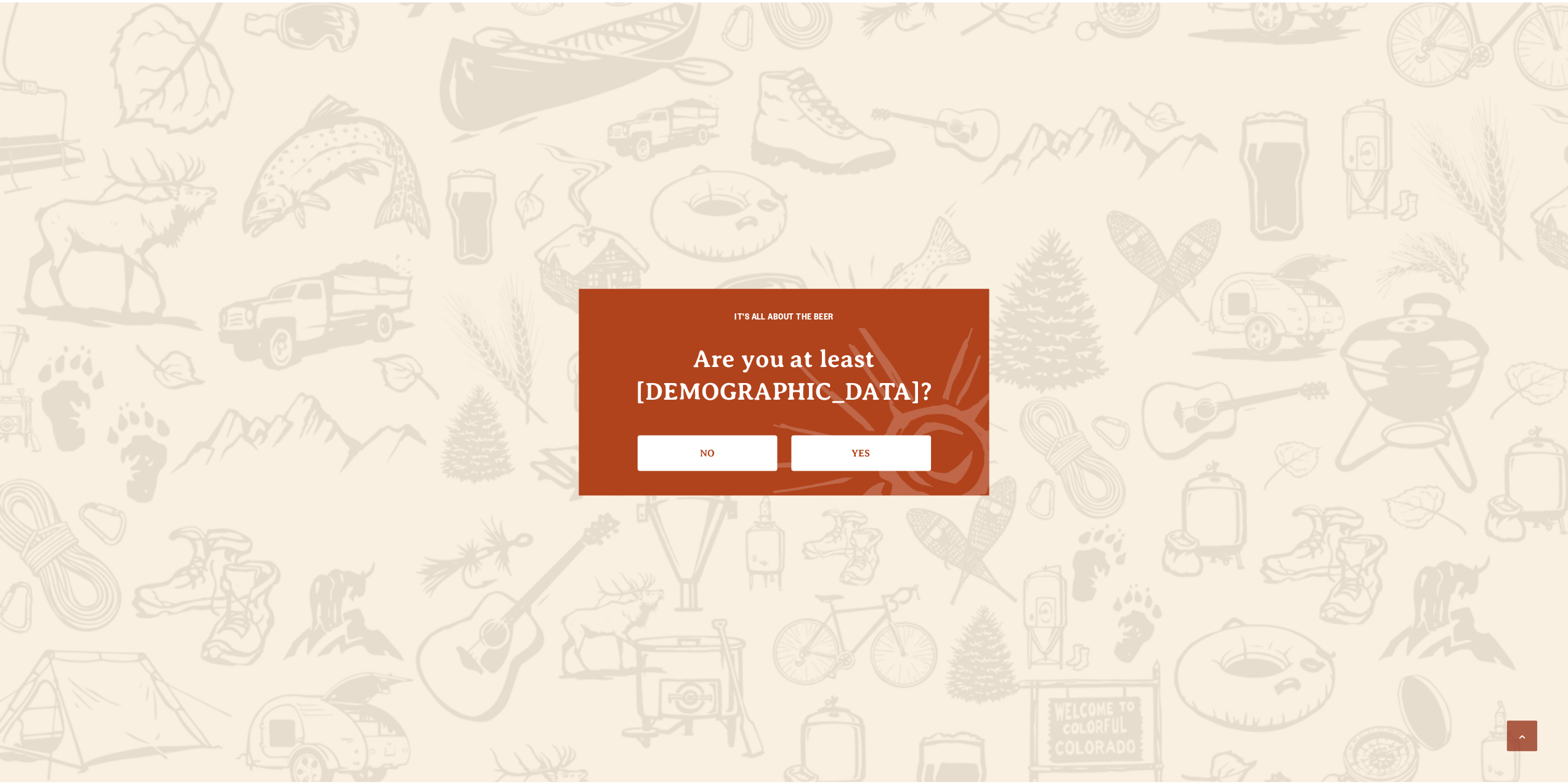
scroll to position [900, 0]
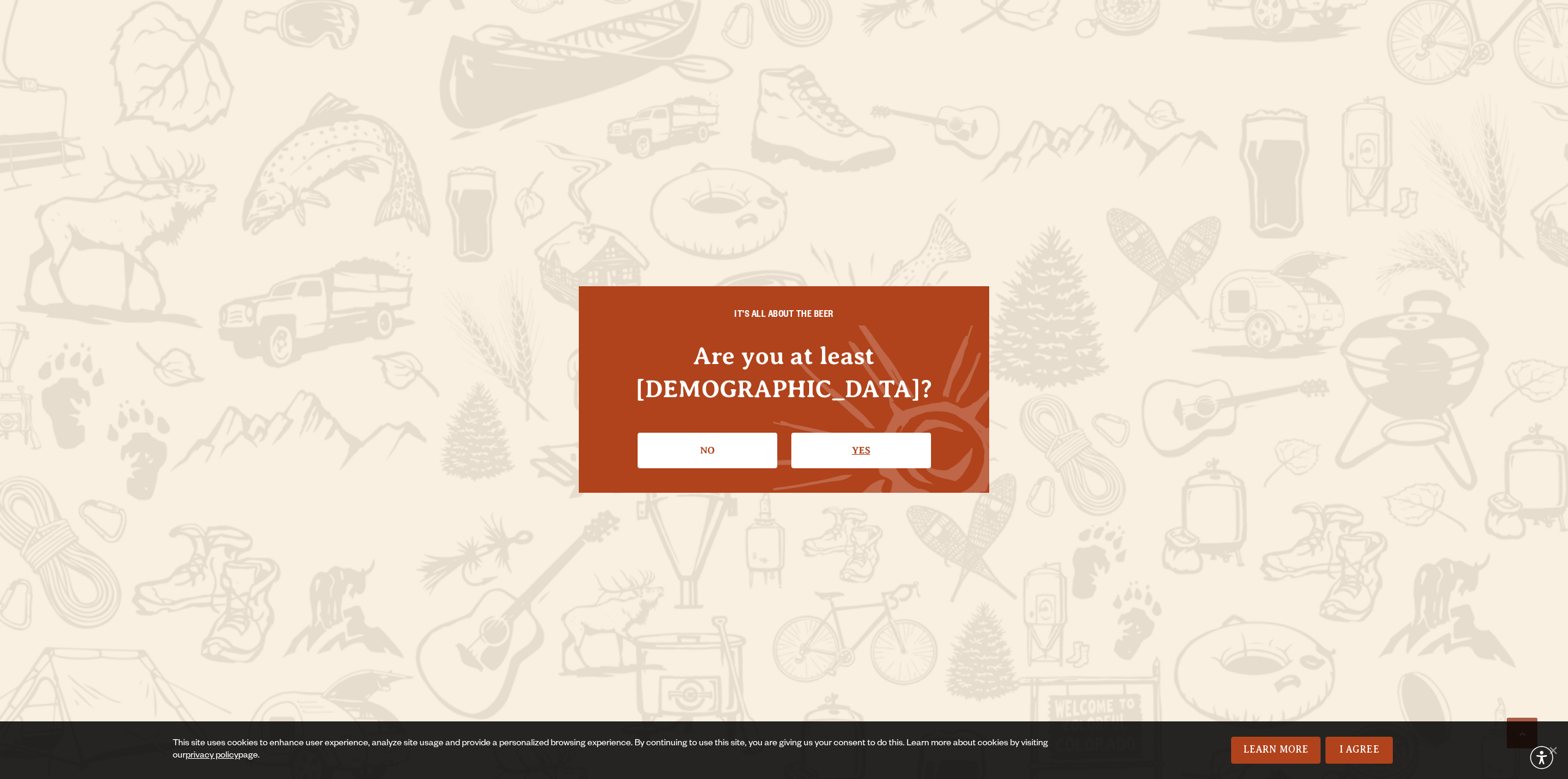
click at [847, 440] on link "Yes" at bounding box center [862, 450] width 139 height 36
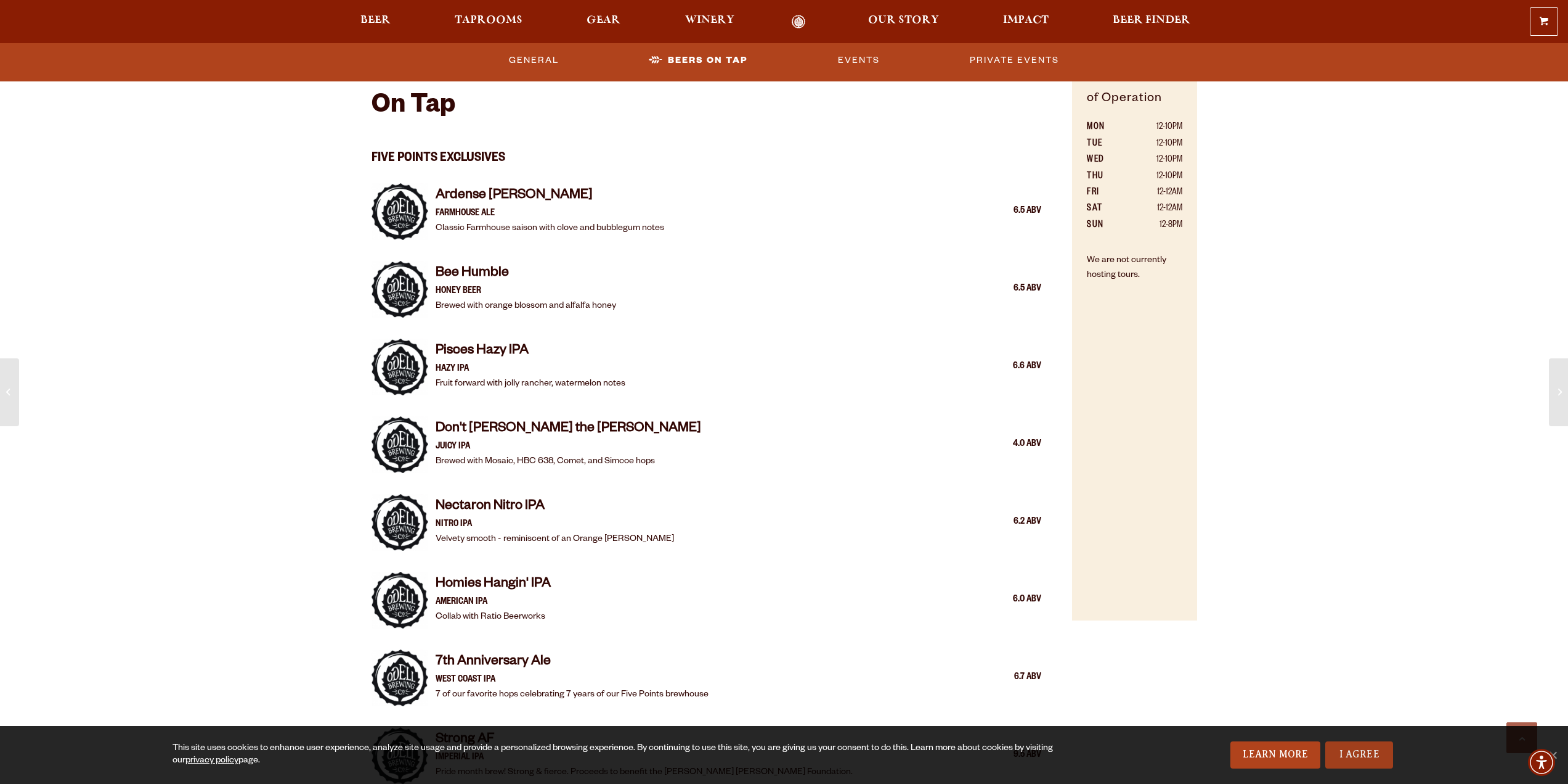
drag, startPoint x: 1373, startPoint y: 758, endPoint x: 1347, endPoint y: 753, distance: 26.5
click at [1373, 758] on link "I Agree" at bounding box center [1359, 754] width 67 height 27
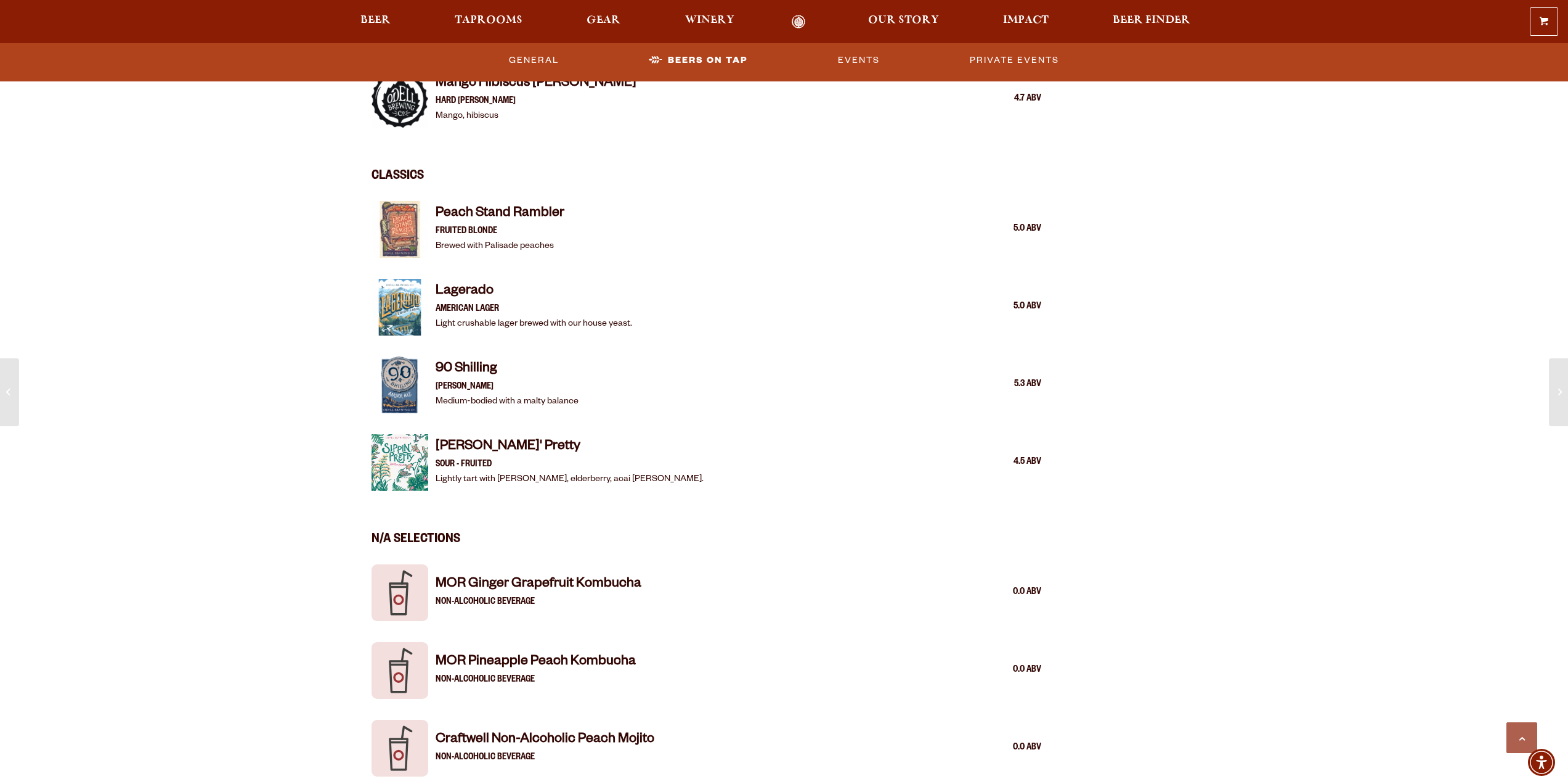
scroll to position [1825, 0]
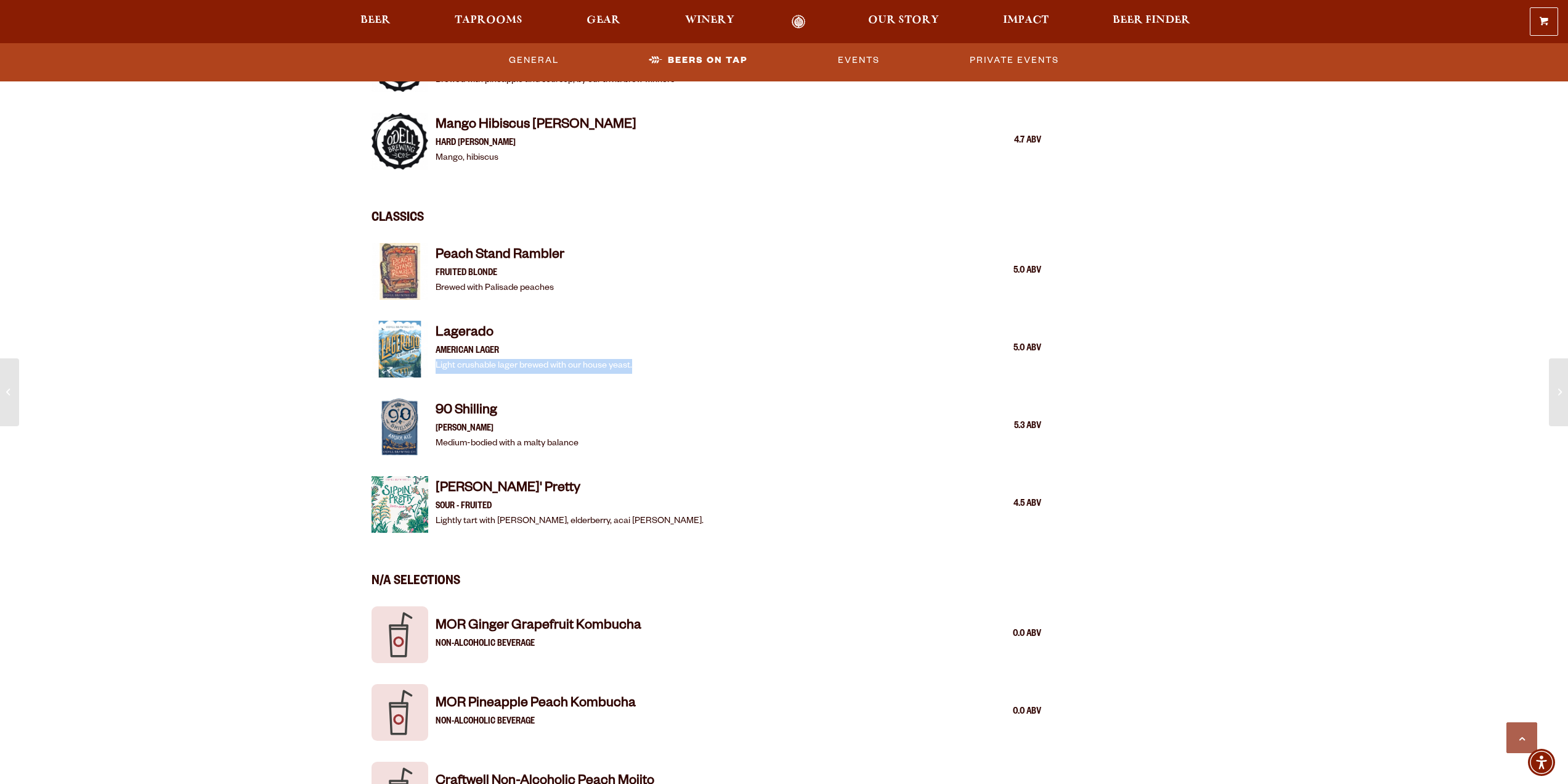
drag, startPoint x: 433, startPoint y: 368, endPoint x: 655, endPoint y: 363, distance: 222.1
click at [655, 363] on div "Lagerado American Lager Light crushable lager brewed with our house yeast. 5.0 …" at bounding box center [707, 348] width 670 height 71
click at [653, 365] on div "Lagerado American Lager Light crushable lager brewed with our house yeast. 5.0 …" at bounding box center [738, 348] width 606 height 49
drag, startPoint x: 642, startPoint y: 366, endPoint x: 408, endPoint y: 367, distance: 234.0
click at [408, 367] on div "Lagerado American Lager Light crushable lager brewed with our house yeast. 5.0 …" at bounding box center [707, 348] width 670 height 71
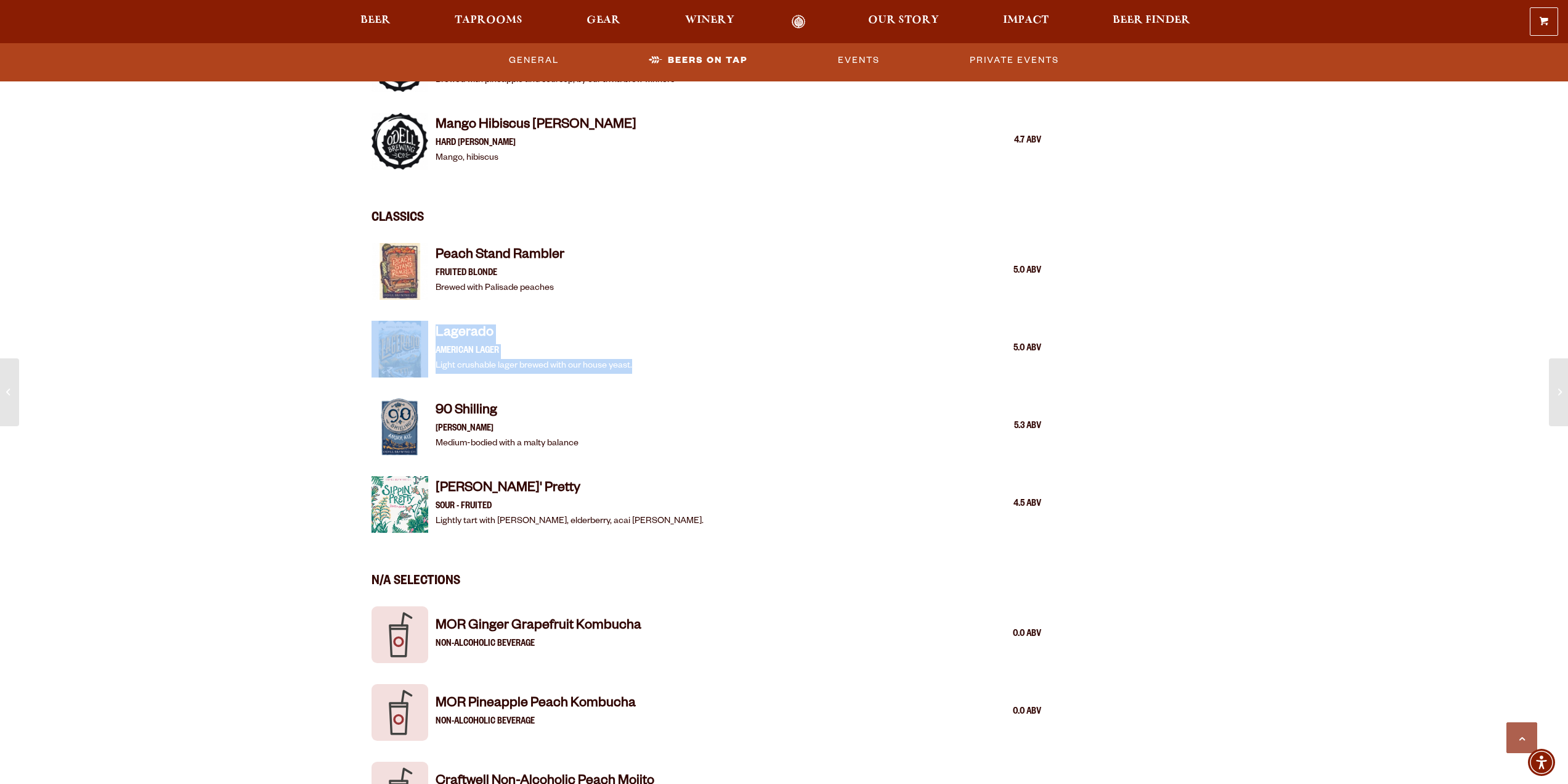
click at [567, 345] on p "American Lager" at bounding box center [533, 352] width 197 height 15
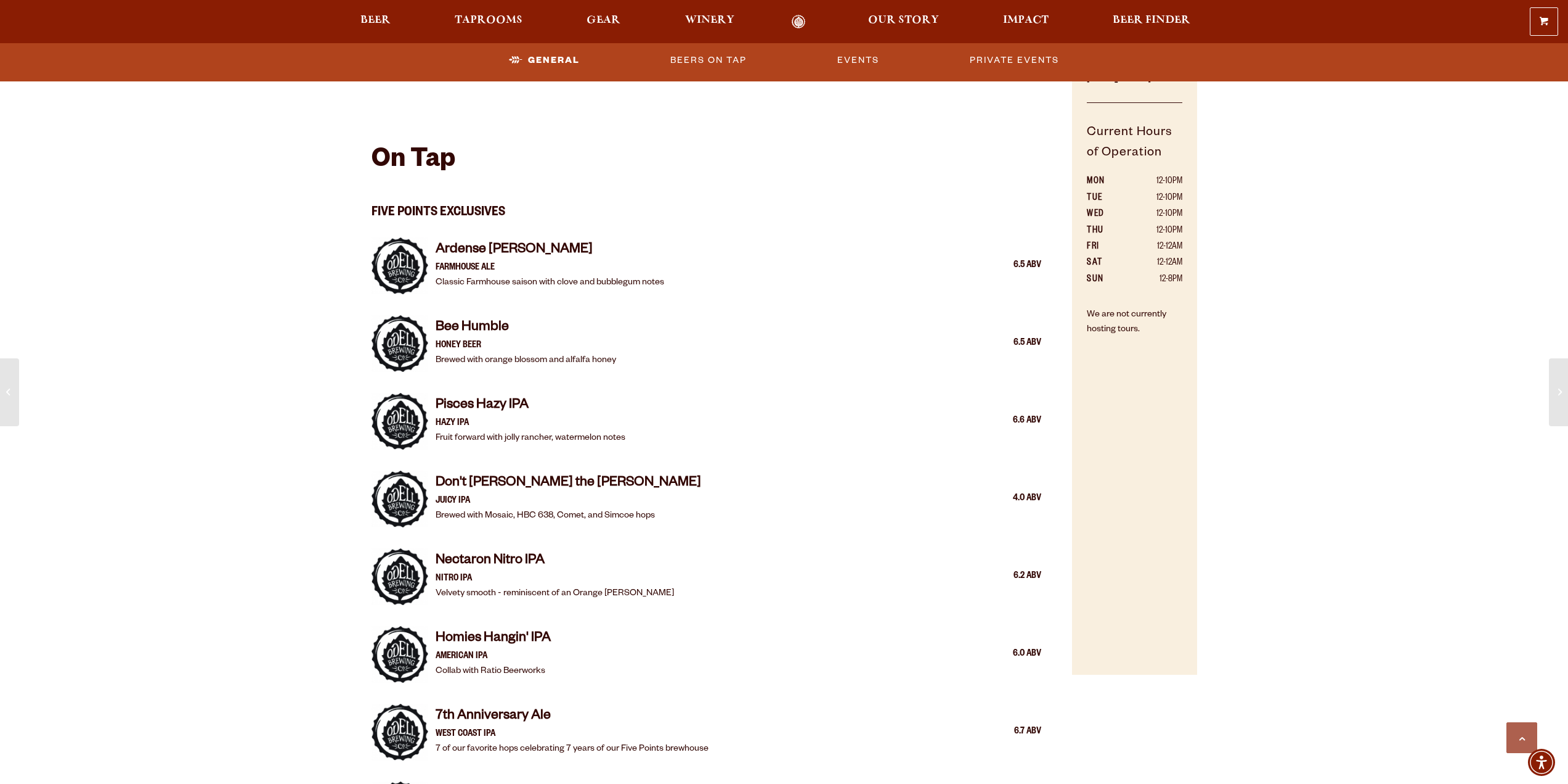
scroll to position [838, 0]
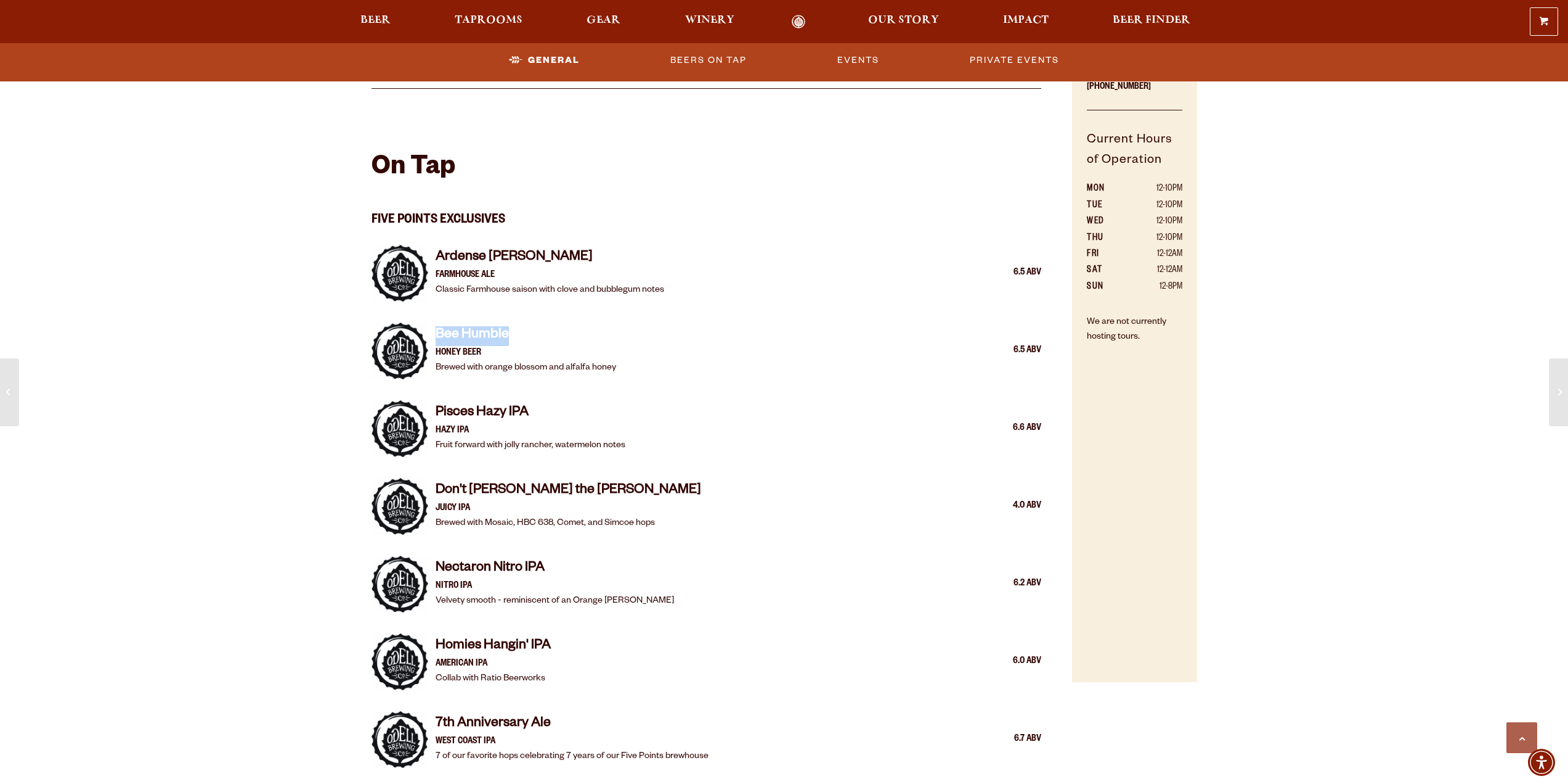
drag, startPoint x: 435, startPoint y: 332, endPoint x: 515, endPoint y: 333, distance: 80.0
click at [515, 333] on h4 "Bee Humble" at bounding box center [526, 335] width 181 height 19
click at [541, 337] on h4 "Bee Humble" at bounding box center [526, 335] width 181 height 19
drag, startPoint x: 433, startPoint y: 366, endPoint x: 622, endPoint y: 370, distance: 189.0
click at [622, 370] on div "Bee Humble Honey Beer Brewed with orange blossom and alfalfa honey 6.5 ABV" at bounding box center [707, 350] width 670 height 71
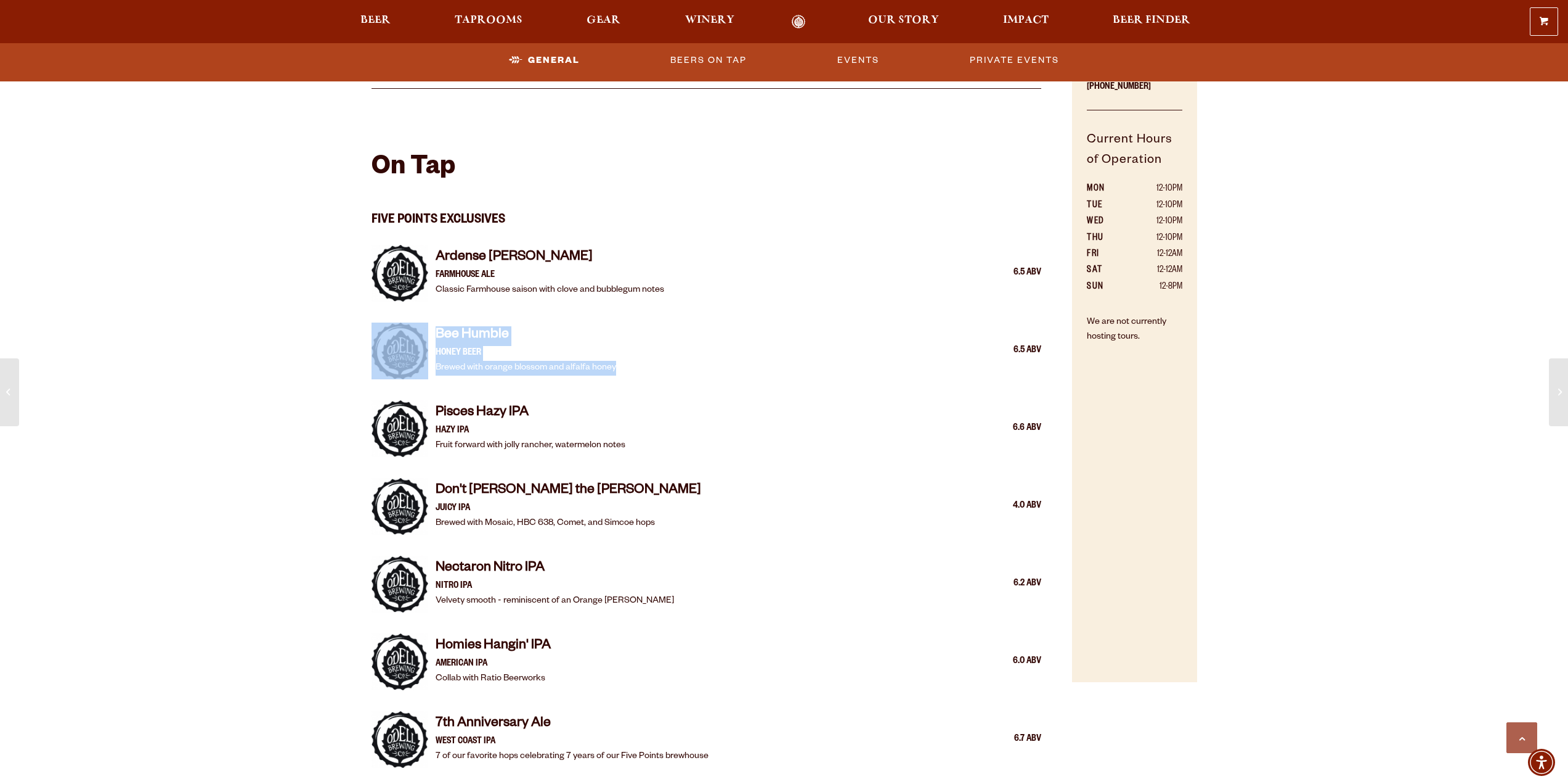
click at [623, 370] on div "Bee Humble Honey Beer Brewed with orange blossom and alfalfa honey 6.5 ABV" at bounding box center [738, 350] width 606 height 49
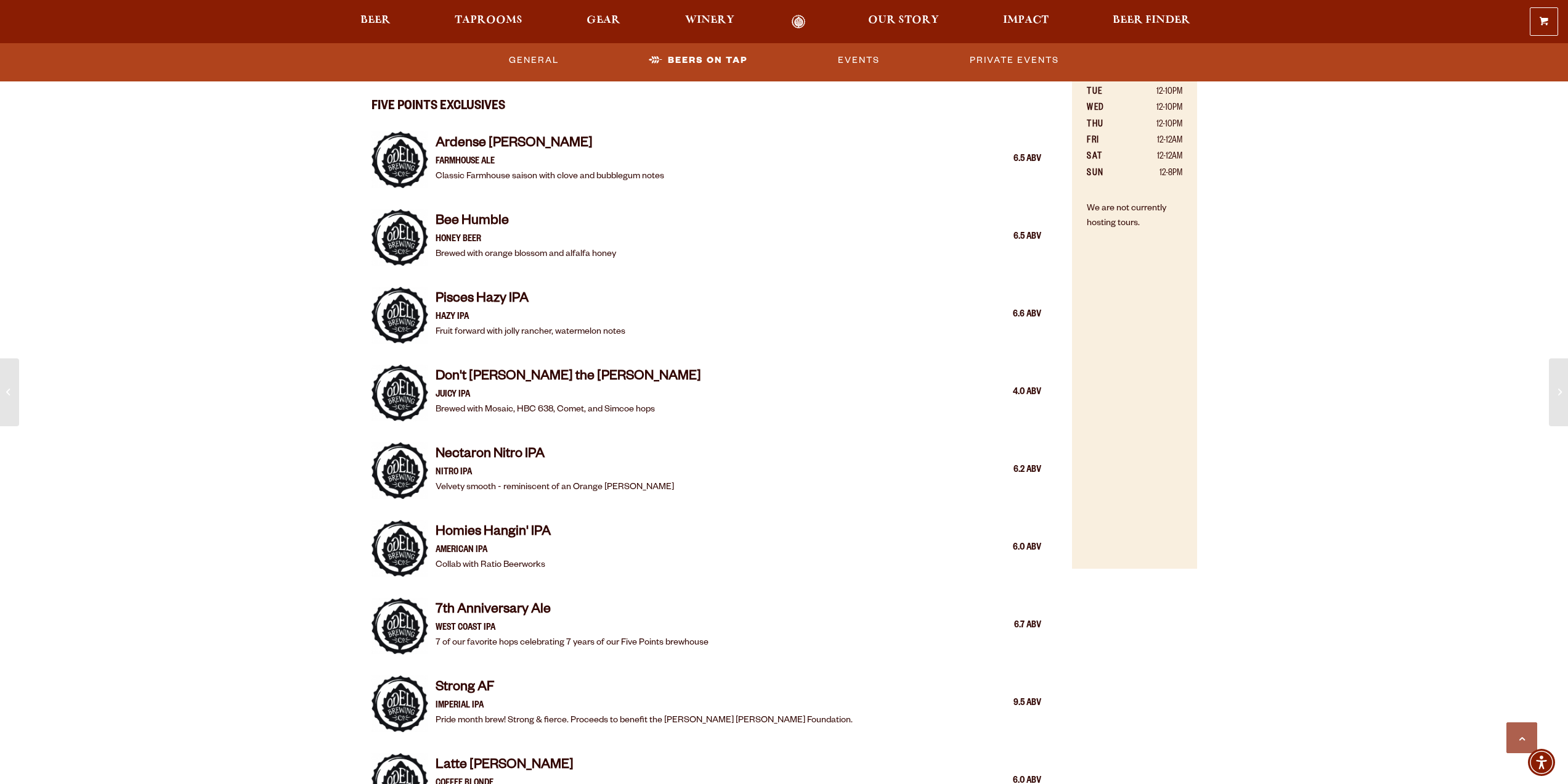
scroll to position [962, 0]
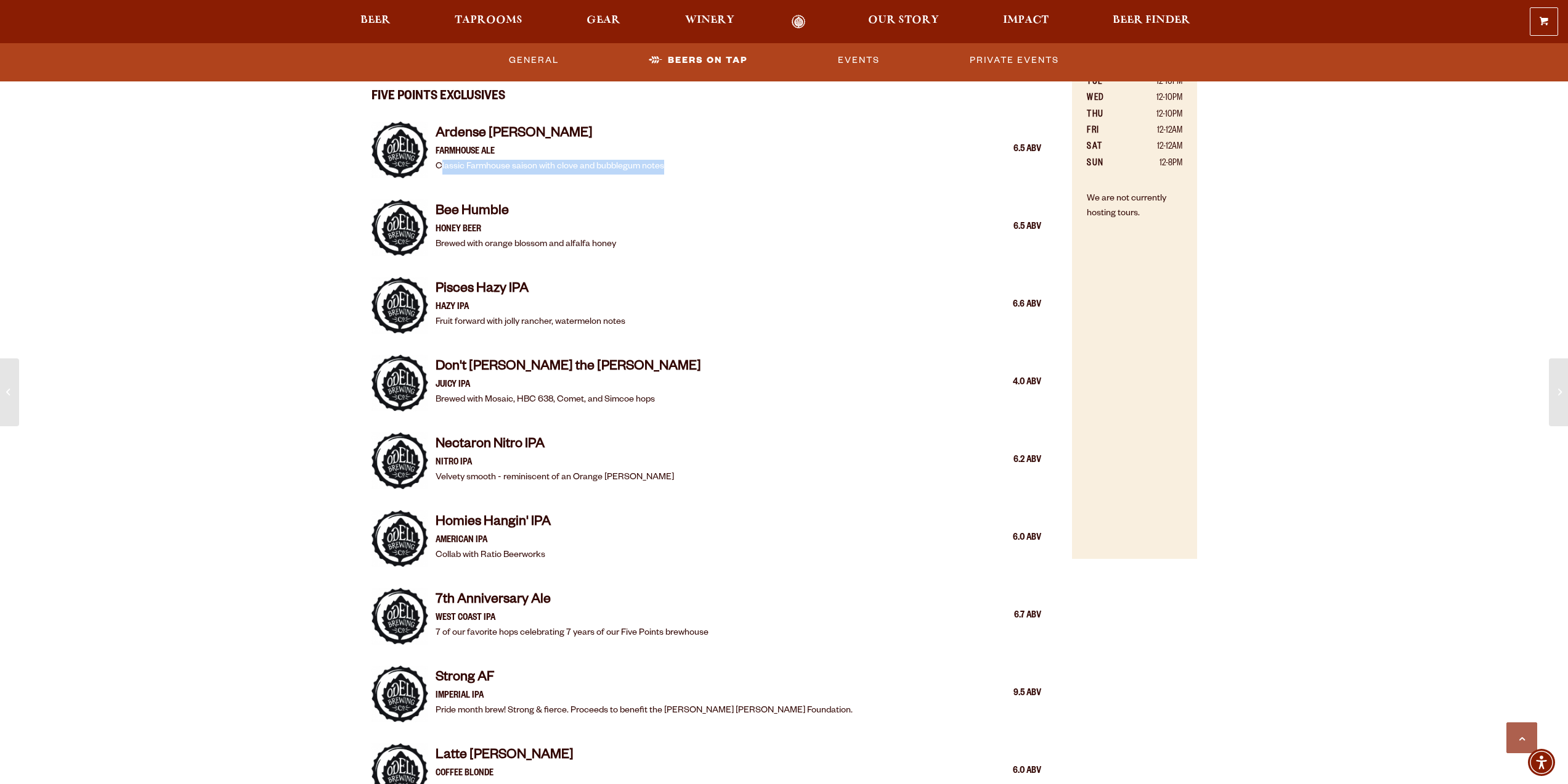
drag, startPoint x: 440, startPoint y: 167, endPoint x: 676, endPoint y: 171, distance: 236.0
click at [676, 171] on div "Ardense Bossen Farmhouse Ale Classic Farmhouse saison with clove and bubblegum …" at bounding box center [738, 150] width 606 height 49
click at [675, 172] on div "Ardense Bossen Farmhouse Ale Classic Farmhouse saison with clove and bubblegum …" at bounding box center [738, 150] width 606 height 49
drag, startPoint x: 666, startPoint y: 167, endPoint x: 414, endPoint y: 168, distance: 252.0
click at [414, 168] on div "Ardense Bossen Farmhouse Ale Classic Farmhouse saison with clove and bubblegum …" at bounding box center [707, 150] width 670 height 71
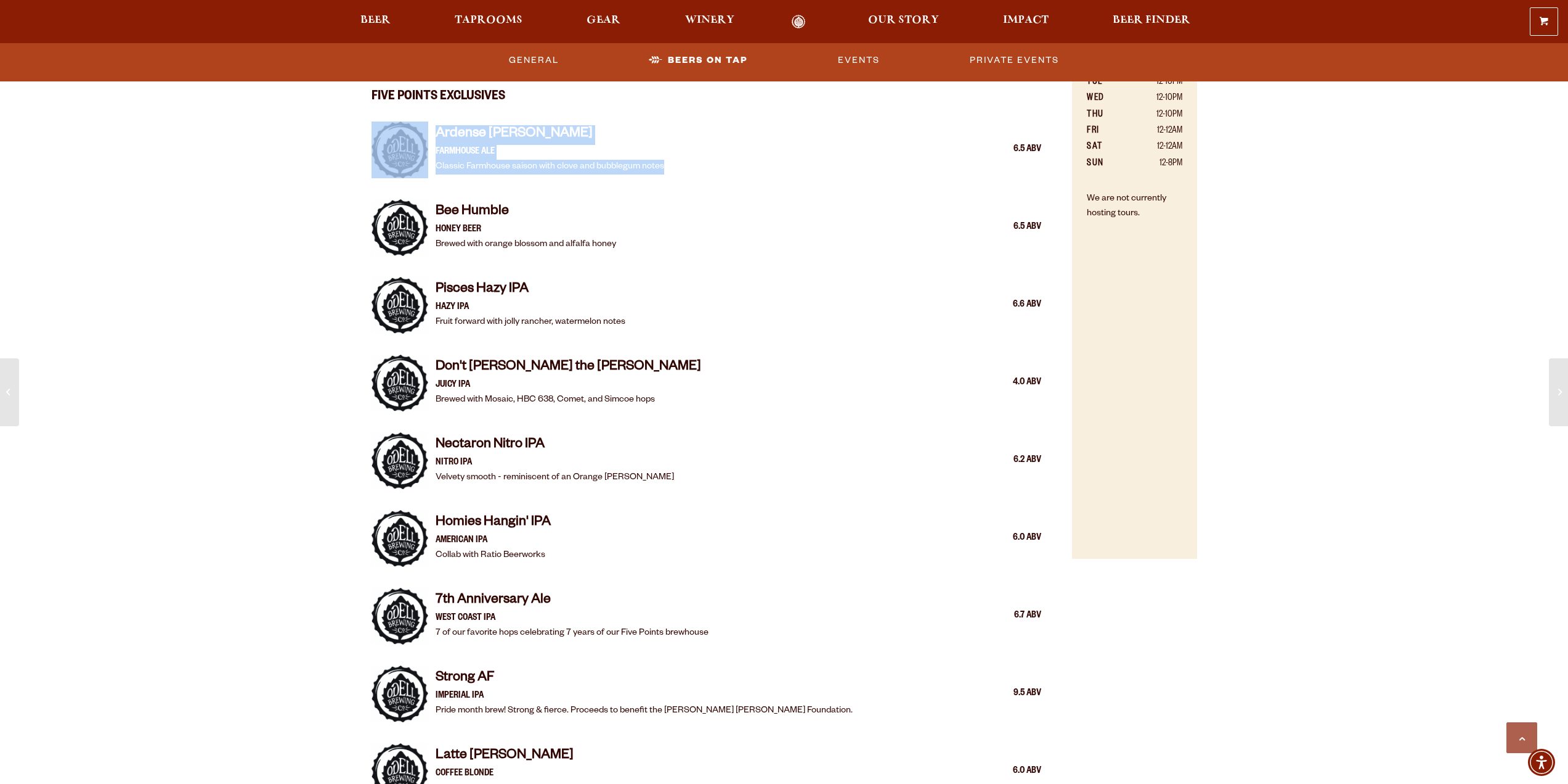
click at [617, 183] on div "Ardense Bossen Farmhouse Ale Classic Farmhouse saison with clove and bubblegum …" at bounding box center [707, 150] width 670 height 71
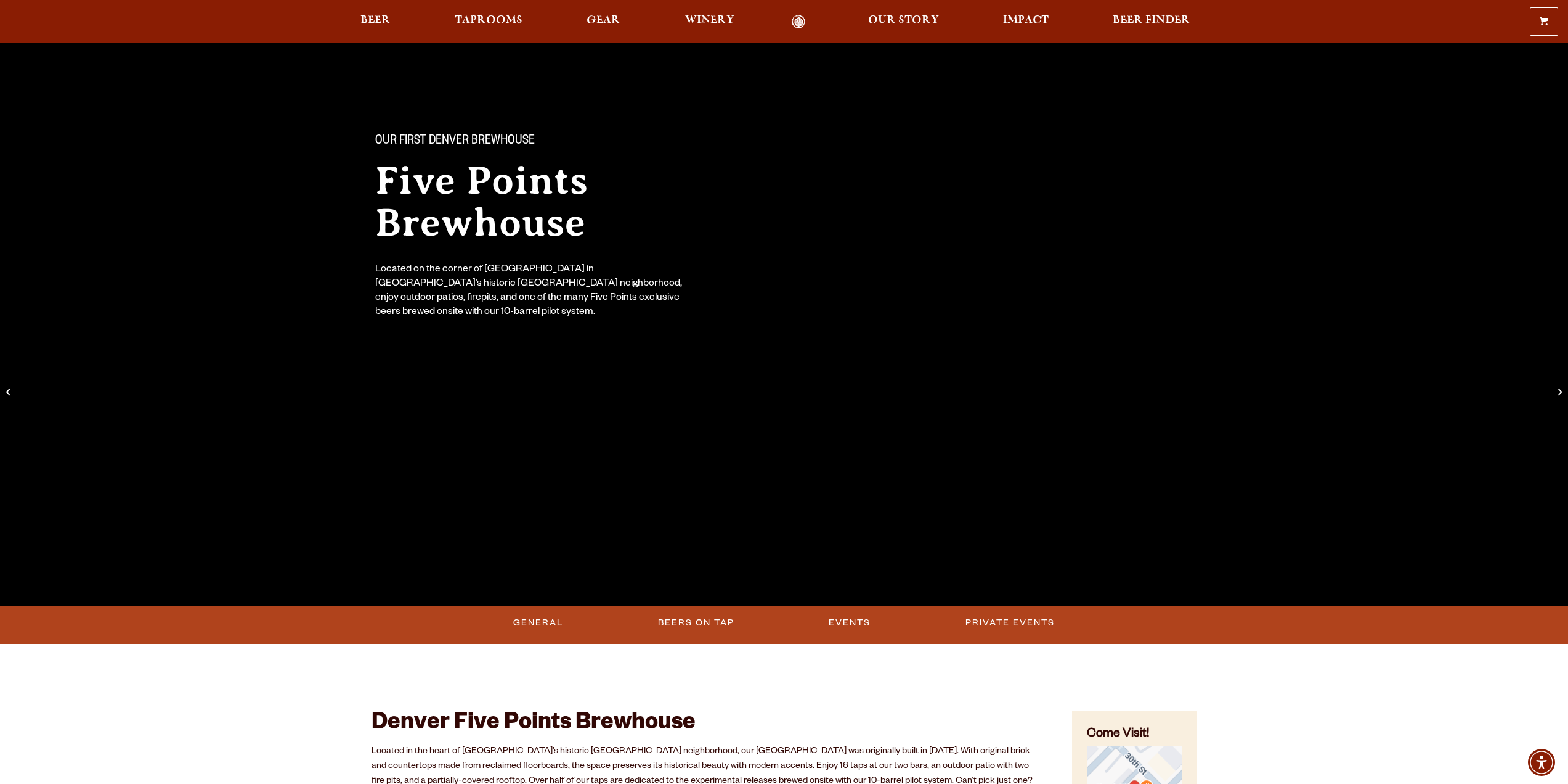
scroll to position [0, 0]
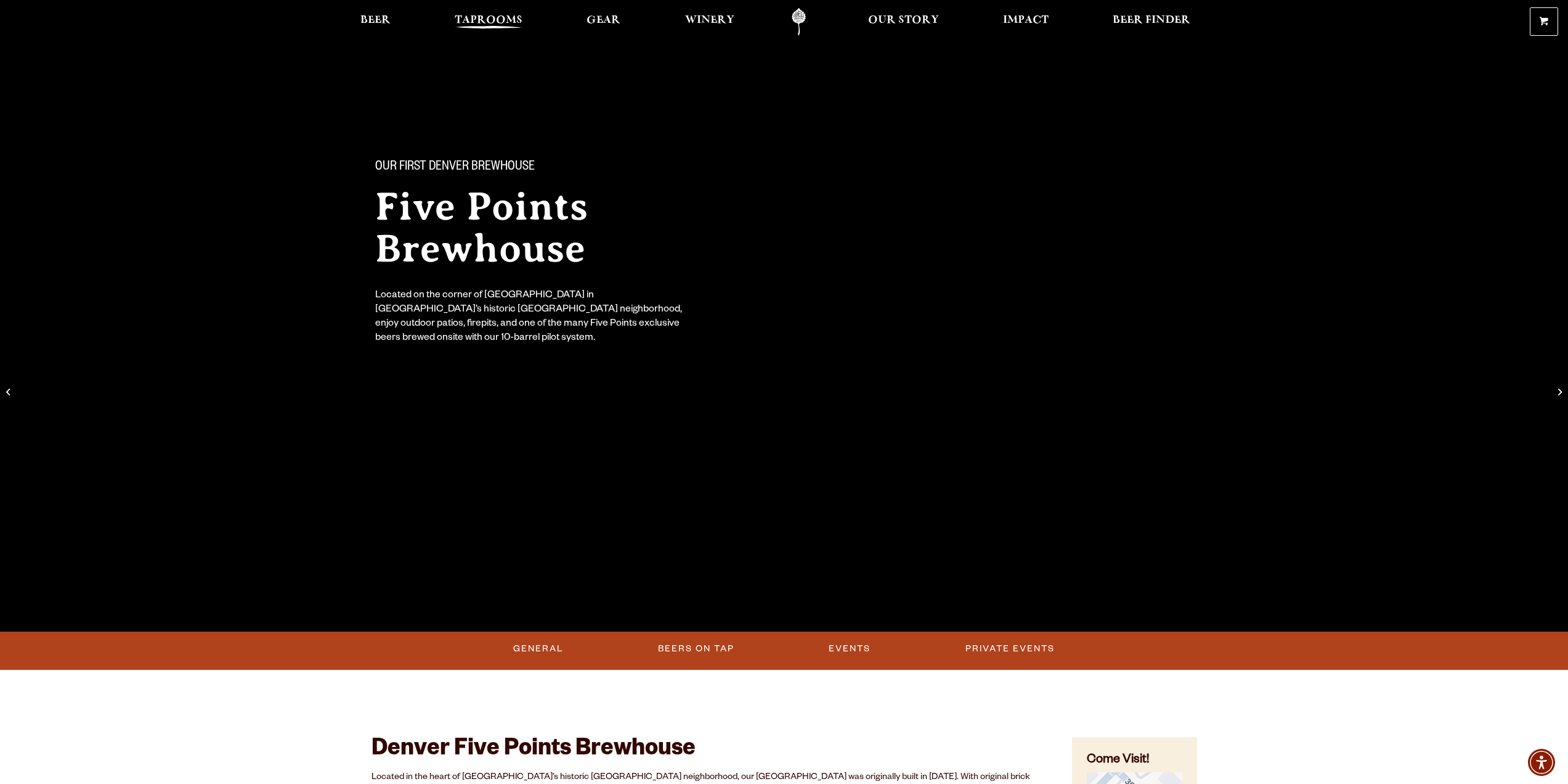
click at [479, 16] on span "Taprooms" at bounding box center [488, 20] width 67 height 10
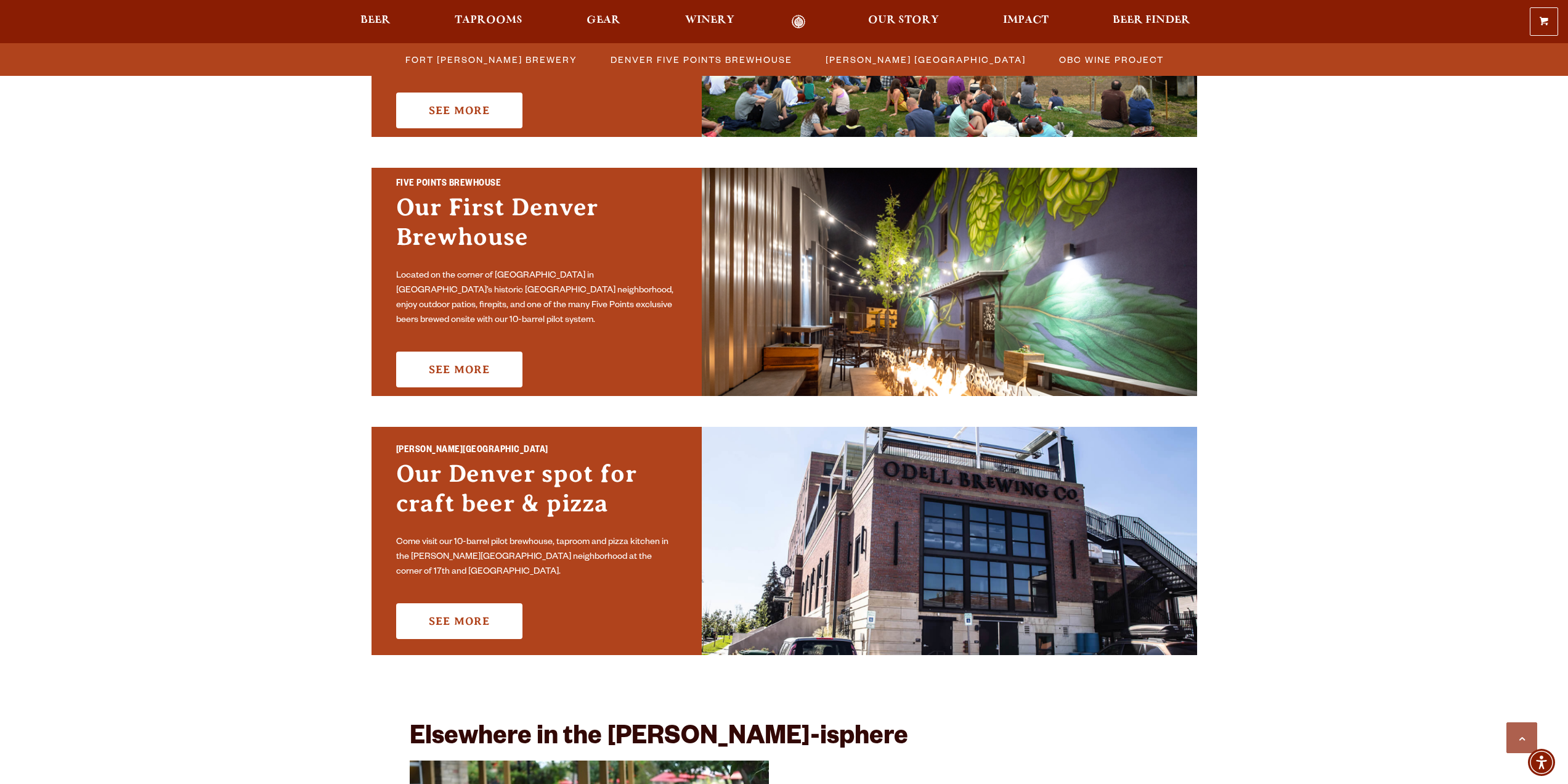
scroll to position [555, 0]
click at [473, 367] on link "See More" at bounding box center [459, 369] width 126 height 36
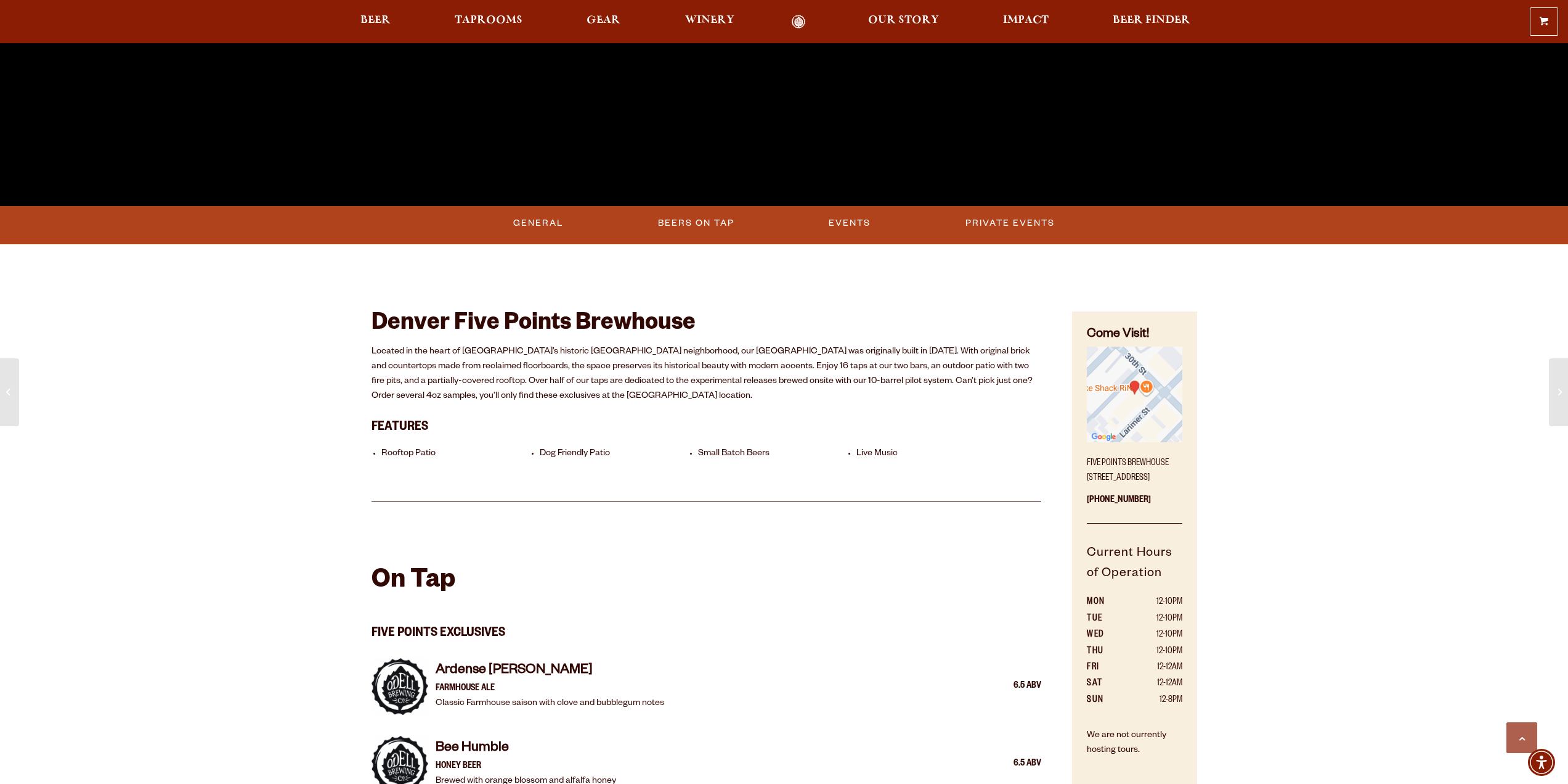
scroll to position [431, 0]
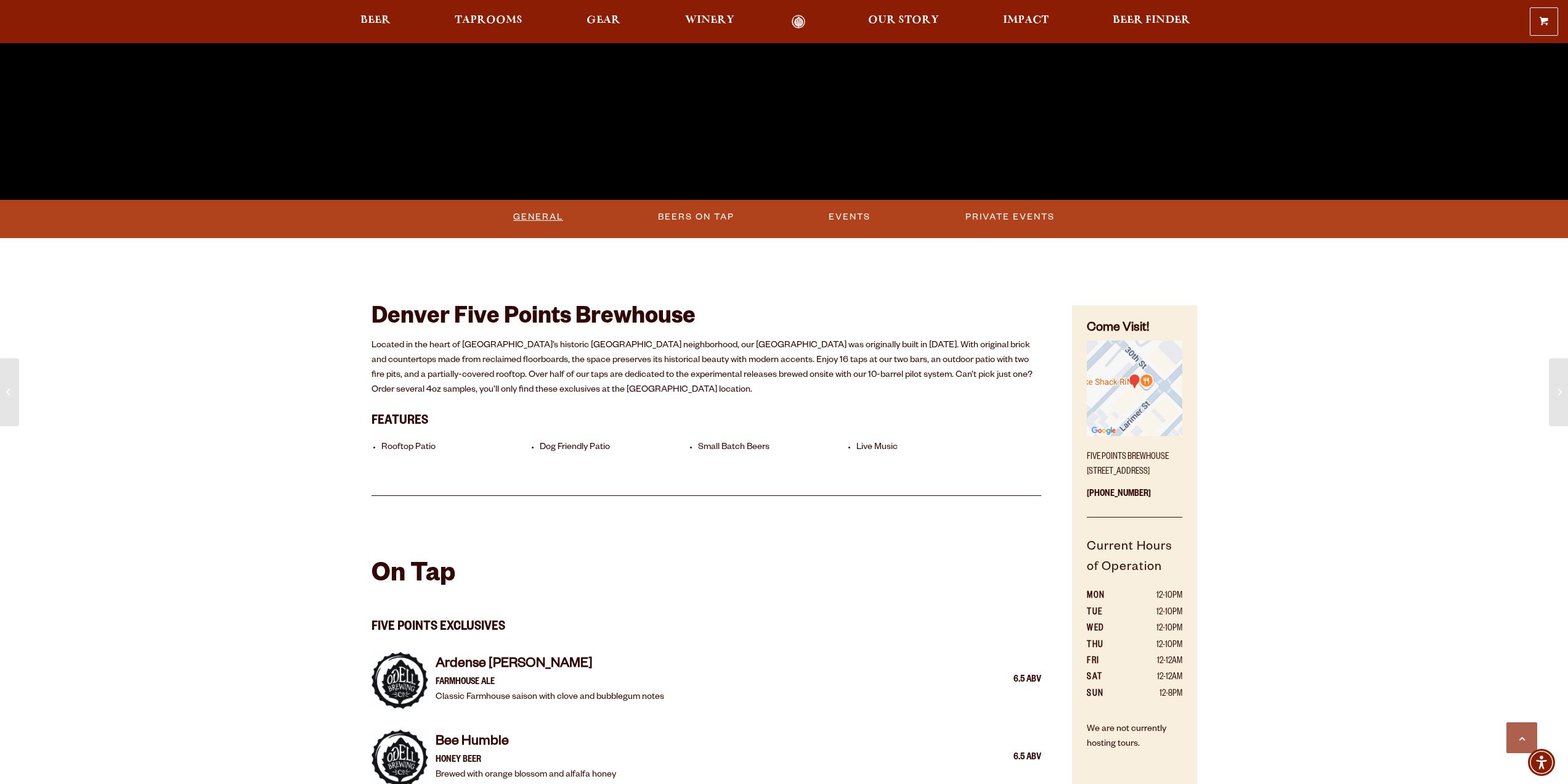
click at [552, 214] on link "General" at bounding box center [538, 217] width 60 height 29
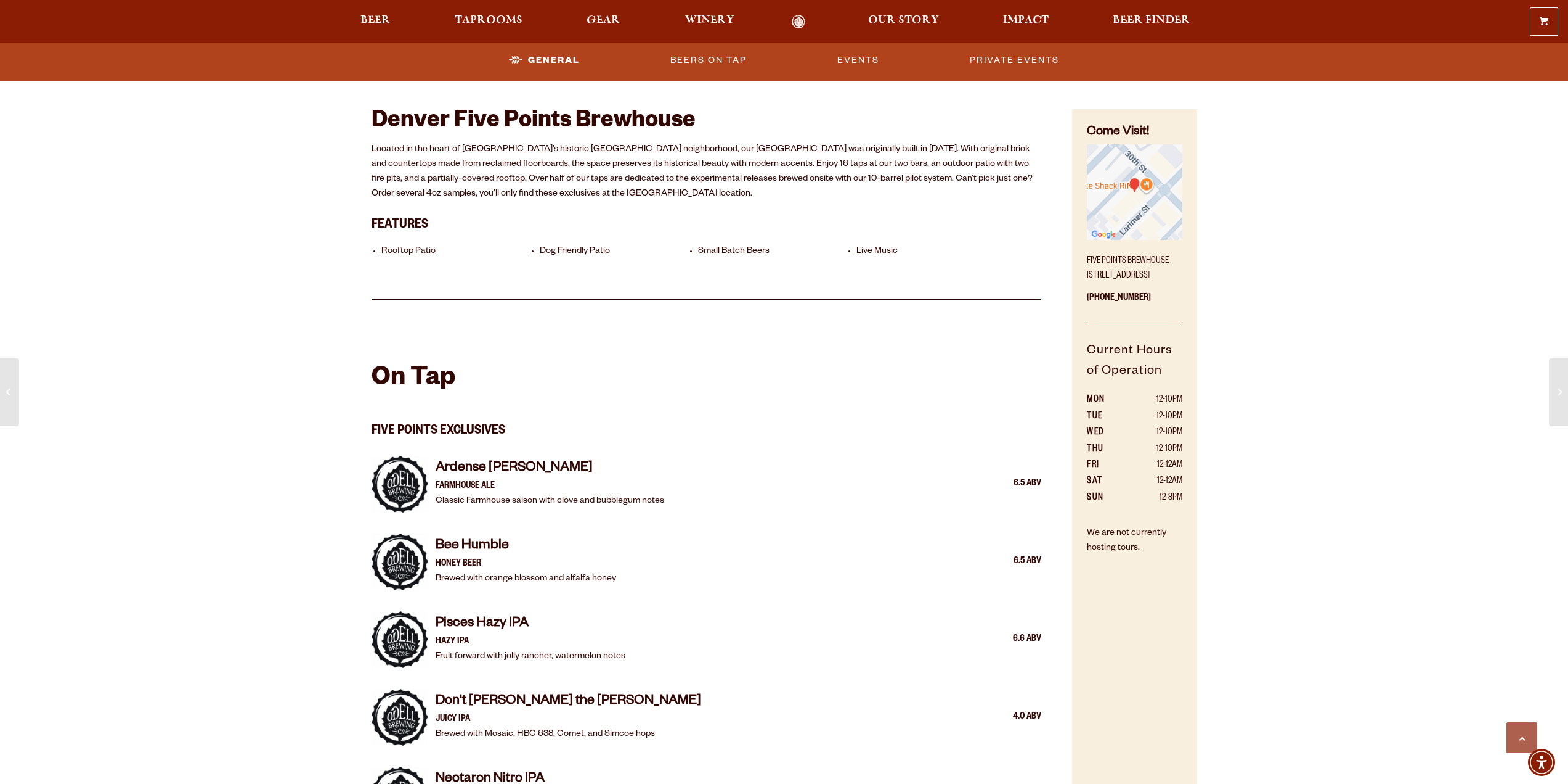
scroll to position [628, 0]
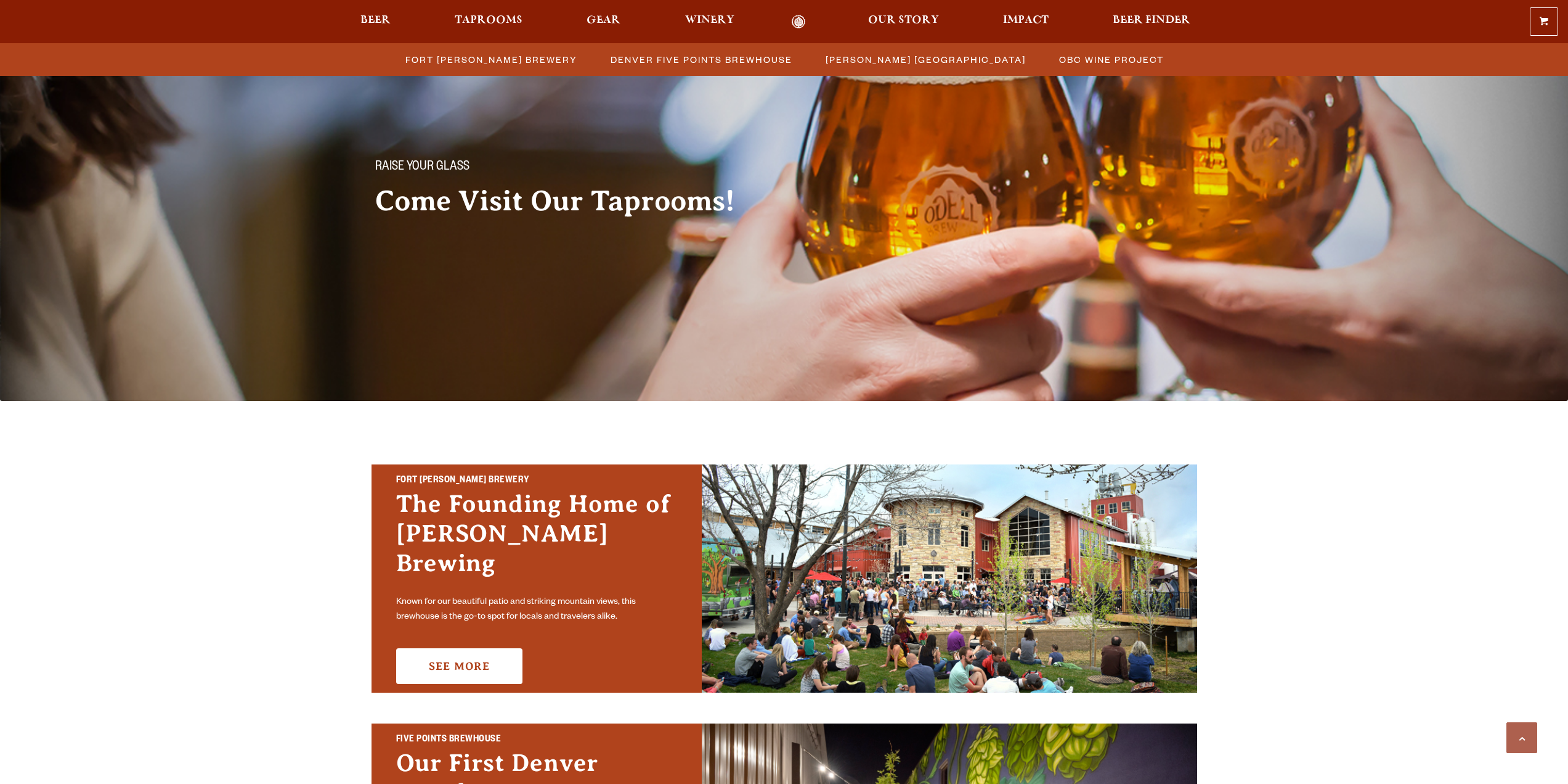
scroll to position [554, 0]
